Goal: Information Seeking & Learning: Learn about a topic

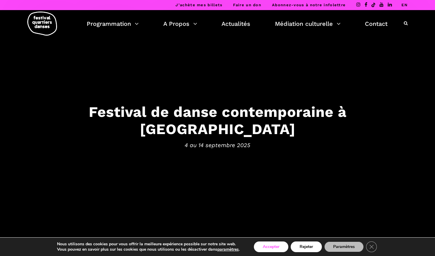
click at [275, 245] on button "Accepter" at bounding box center [271, 247] width 34 height 11
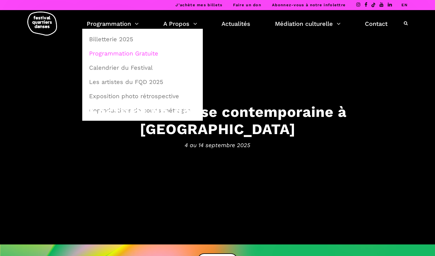
click at [127, 49] on link "Programmation Gratuite" at bounding box center [142, 54] width 114 height 14
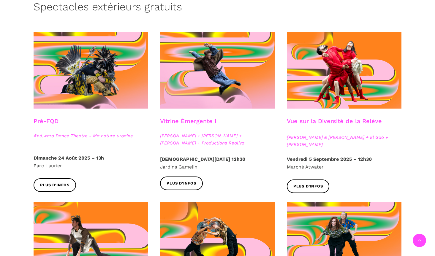
scroll to position [157, 0]
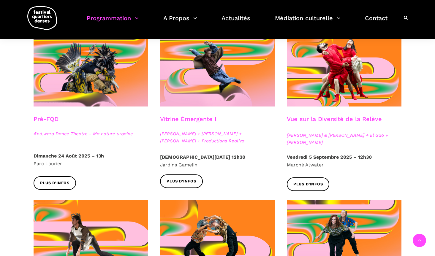
click at [206, 117] on h3 "Vitrine Émergente I" at bounding box center [188, 122] width 56 height 15
click at [184, 140] on span "Jake Poloz + Lamont + Morgane Guillou + Productions Realiva" at bounding box center [217, 137] width 115 height 14
click at [183, 189] on div "Plus d'infos" at bounding box center [217, 185] width 127 height 22
click at [183, 179] on span "Plus d'infos" at bounding box center [181, 181] width 30 height 6
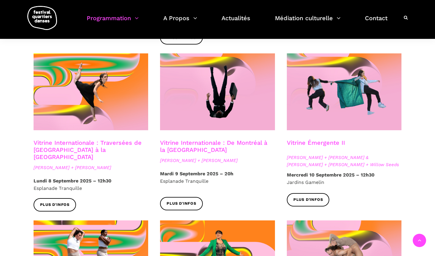
scroll to position [484, 0]
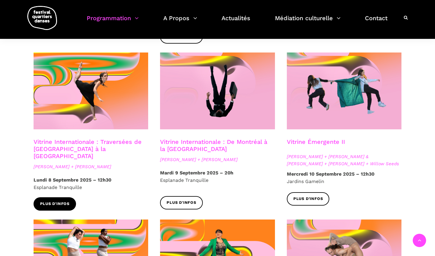
click at [62, 201] on span "Plus d'infos" at bounding box center [55, 204] width 30 height 6
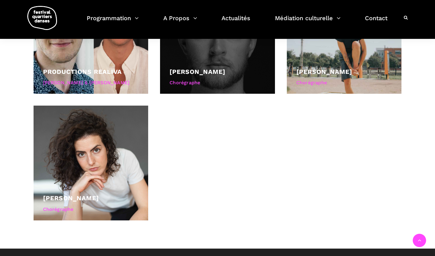
scroll to position [470, 0]
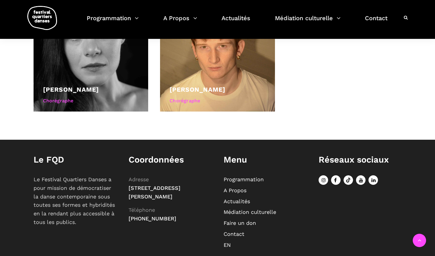
scroll to position [345, 0]
